Goal: Use online tool/utility: Utilize a website feature to perform a specific function

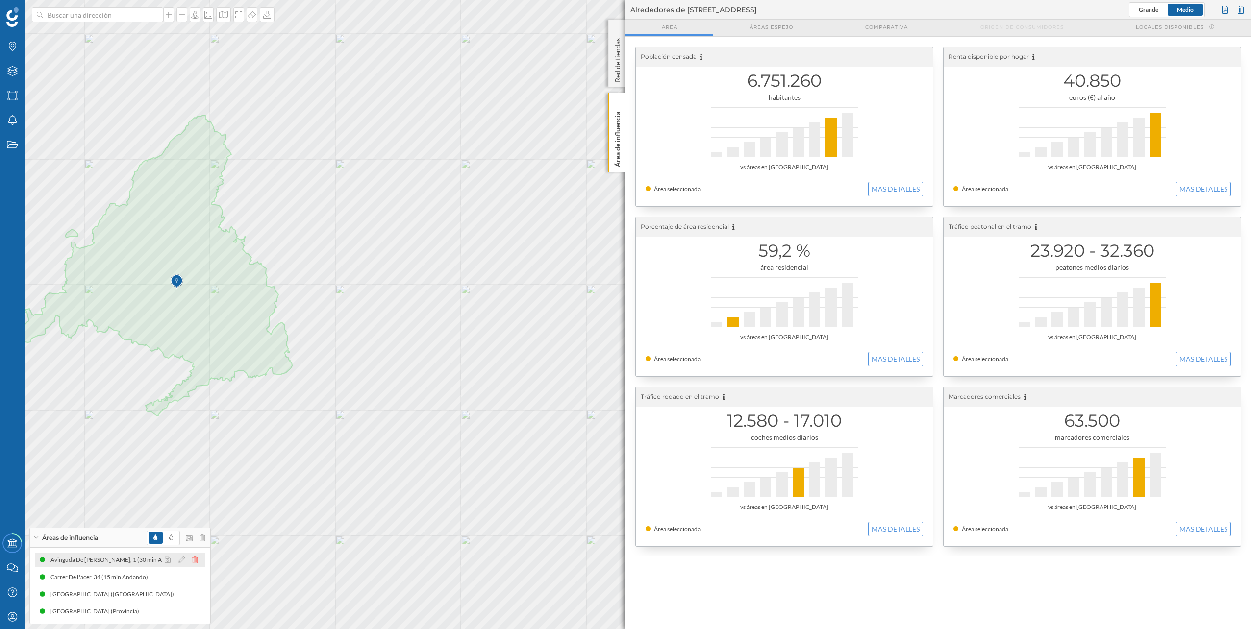
click at [198, 557] on icon at bounding box center [195, 560] width 6 height 7
click at [199, 578] on div at bounding box center [184, 578] width 44 height 12
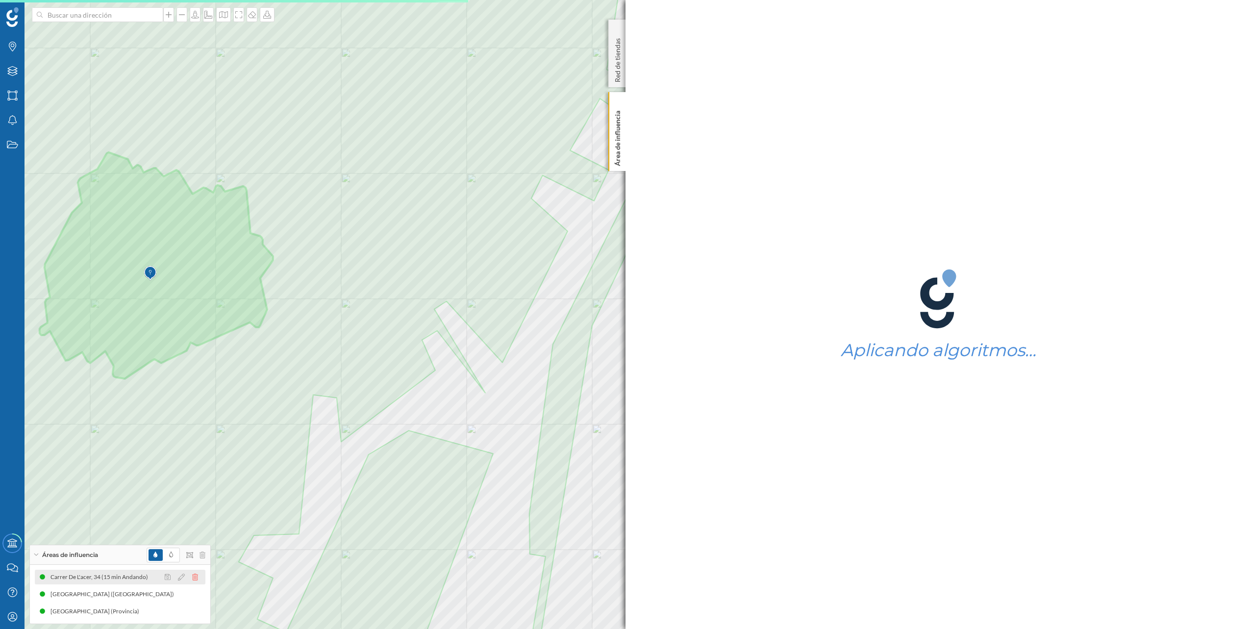
click at [197, 577] on icon at bounding box center [195, 577] width 6 height 7
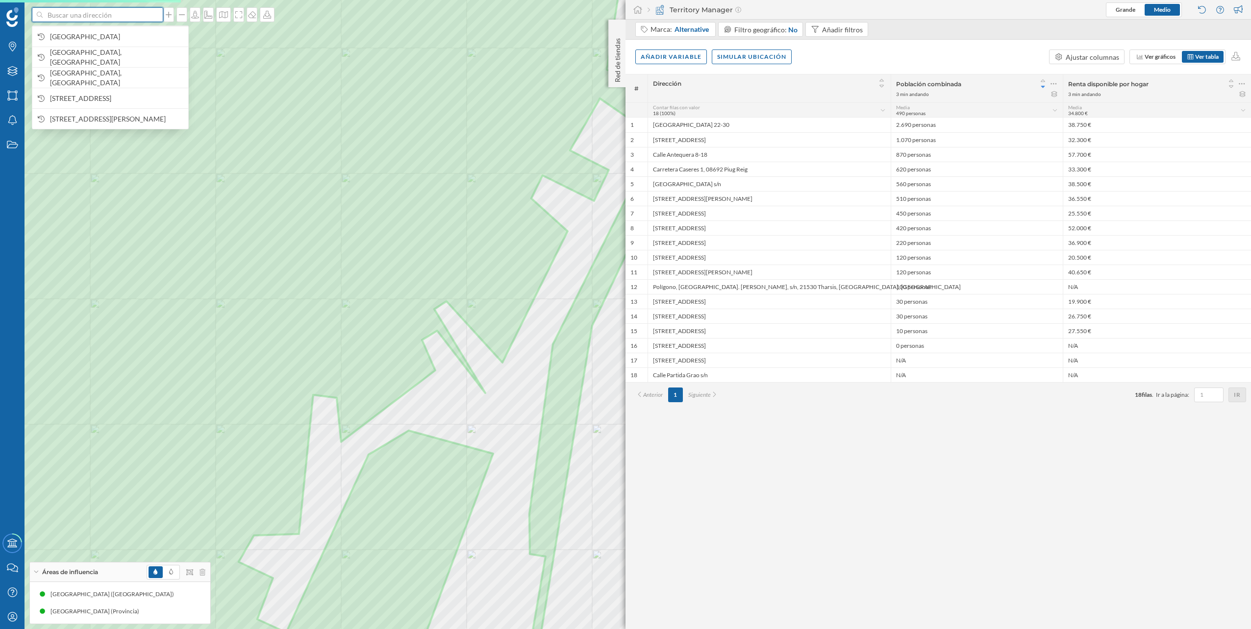
click at [108, 13] on input at bounding box center [98, 14] width 110 height 15
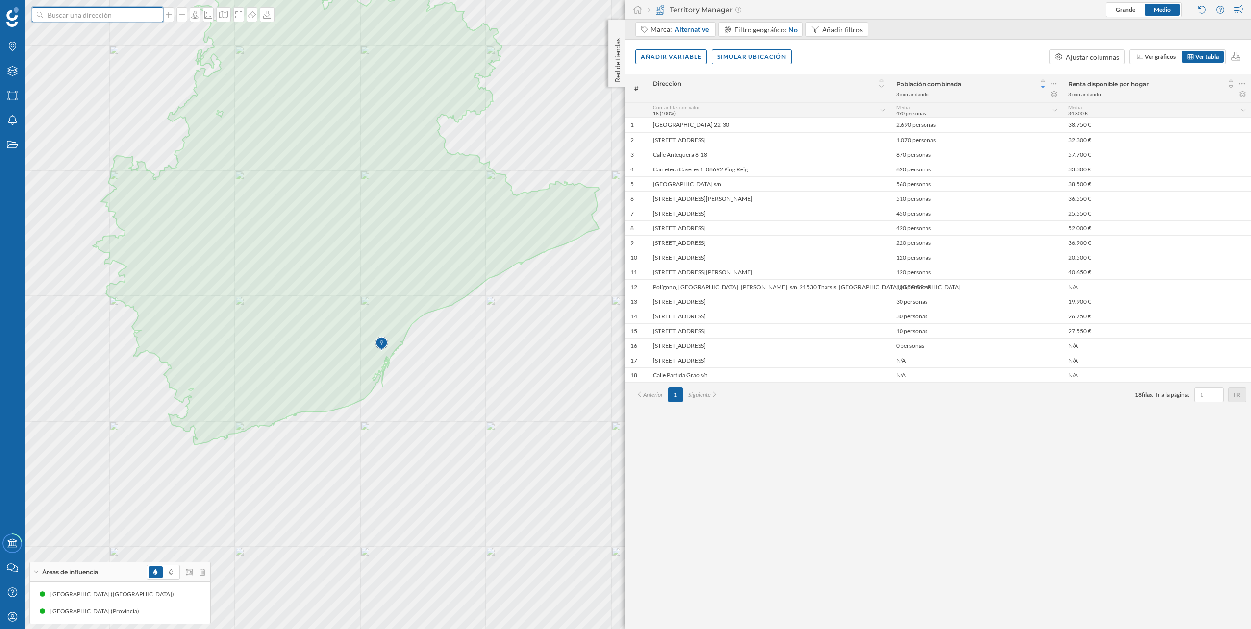
click at [104, 18] on input at bounding box center [98, 14] width 110 height 15
type input "[STREET_ADDRESS]"
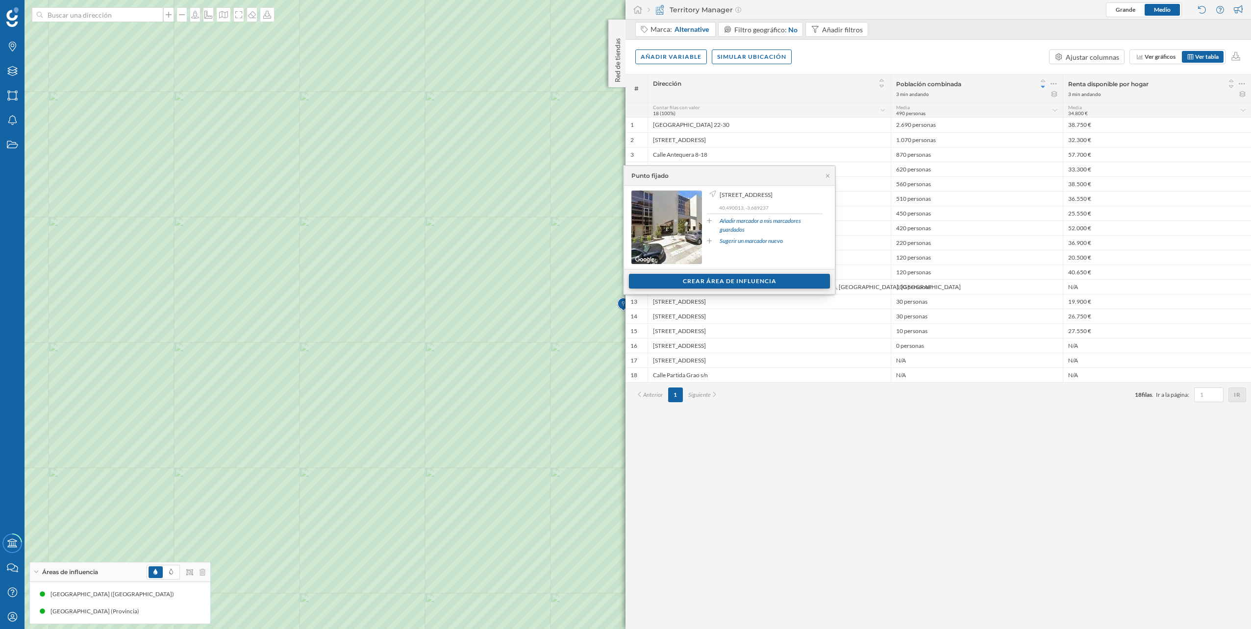
click at [725, 280] on div "Crear área de influencia" at bounding box center [729, 281] width 201 height 15
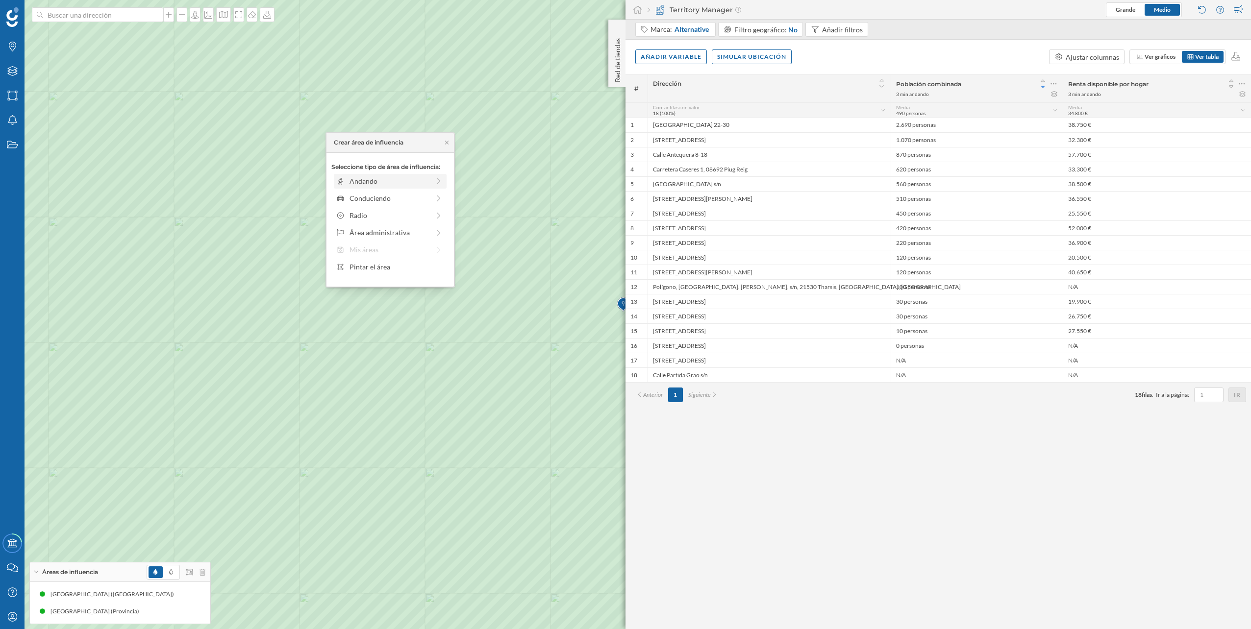
click at [378, 180] on div "Andando" at bounding box center [390, 181] width 80 height 10
drag, startPoint x: 347, startPoint y: 198, endPoint x: 423, endPoint y: 201, distance: 76.0
click at [423, 201] on div "0 min. 3 min. 4 min. 5 min. 6 min. 7 min. 8 min. 9 min. 10 min. 11 min. 12 min.…" at bounding box center [390, 195] width 109 height 12
click at [416, 249] on div "Crear área de influencia" at bounding box center [390, 251] width 118 height 15
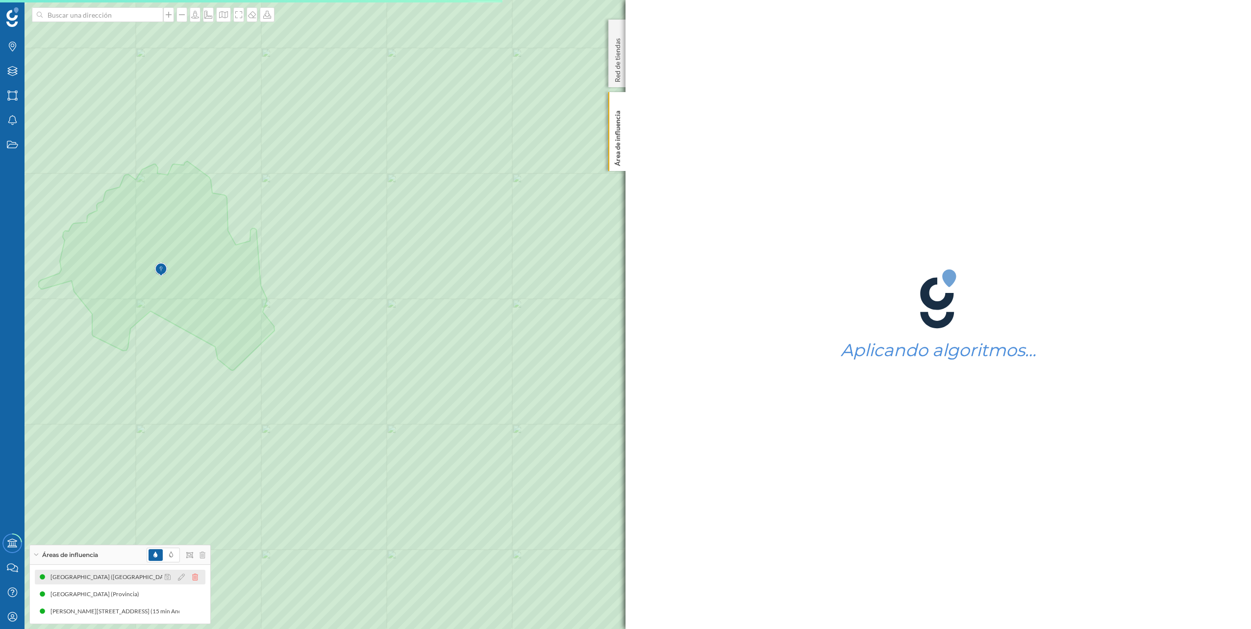
click at [196, 580] on icon at bounding box center [195, 577] width 6 height 7
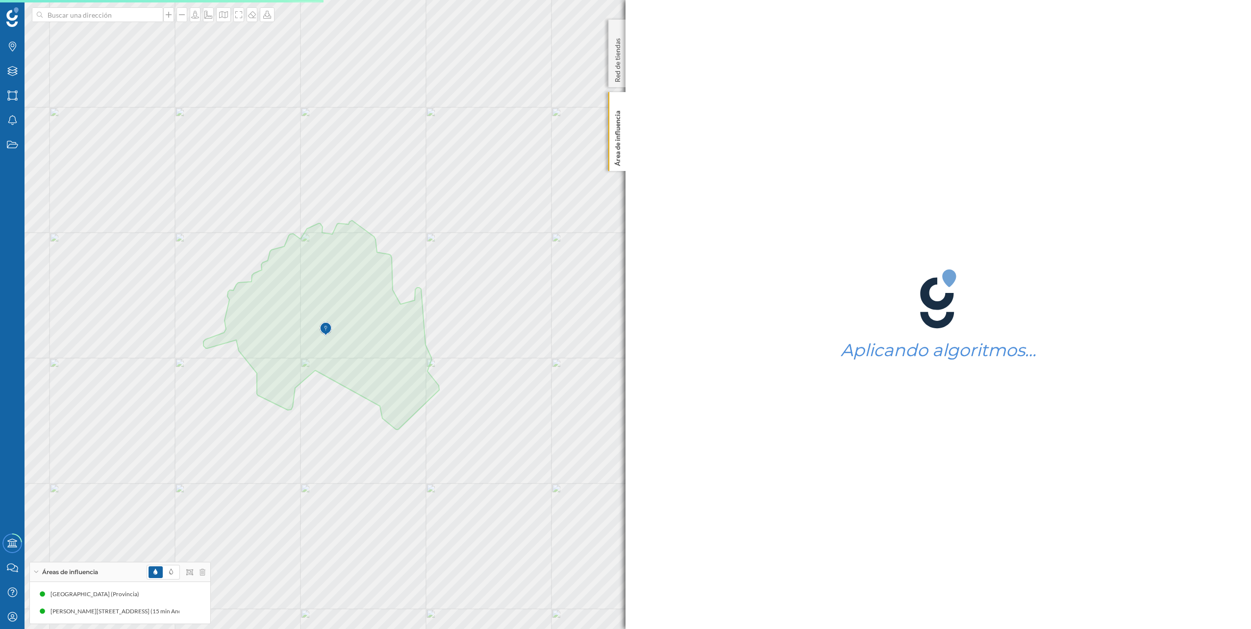
click at [173, 327] on div "© Mapbox © OpenStreetMap Improve this map" at bounding box center [625, 314] width 1251 height 629
